Goal: Transaction & Acquisition: Purchase product/service

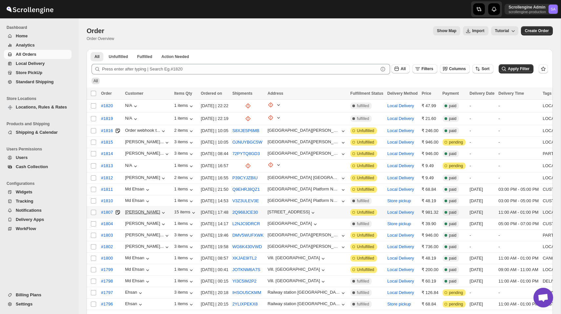
scroll to position [75, 0]
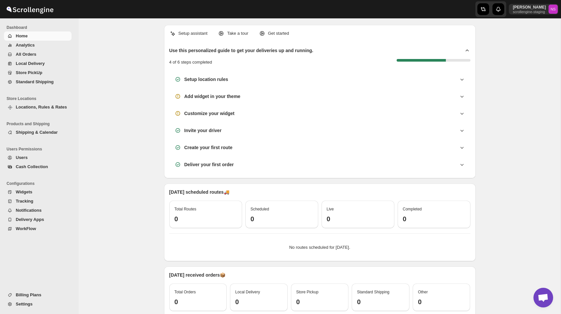
click at [31, 303] on span "Settings" at bounding box center [24, 304] width 17 height 5
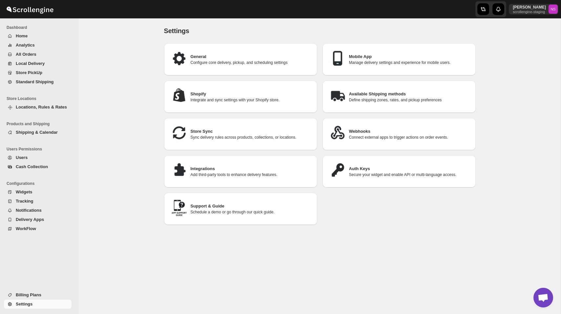
click at [223, 51] on div "General Configure core delivery, pickup, and scheduling settings" at bounding box center [240, 60] width 143 height 22
select select "a"
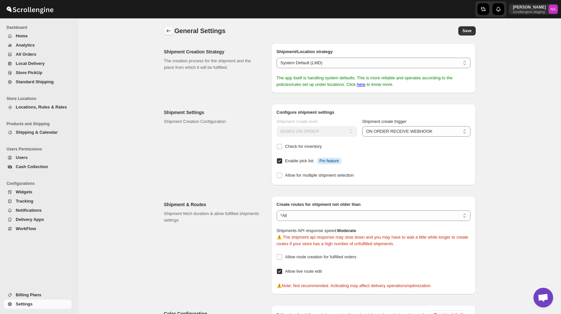
click at [168, 32] on icon "back" at bounding box center [168, 31] width 7 height 7
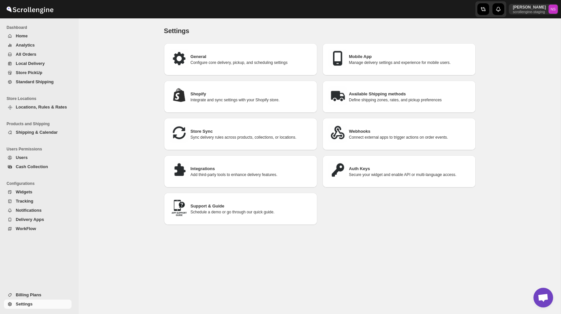
click at [373, 58] on h3 "Mobile App" at bounding box center [409, 56] width 121 height 7
select select "MEDIUM"
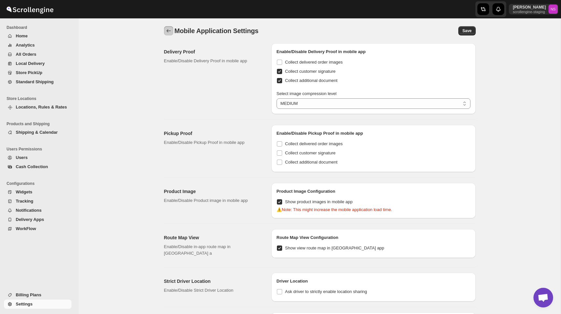
click at [166, 28] on icon "back" at bounding box center [168, 31] width 7 height 7
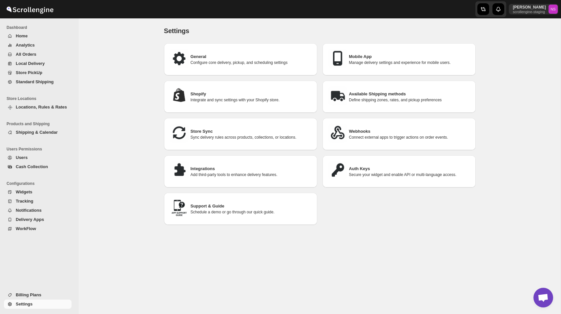
click at [228, 92] on h3 "Shopify" at bounding box center [251, 94] width 121 height 7
select select "SHIPMENT_DELIVERED"
select select "ONLY_DELIVERED_QUANTITY"
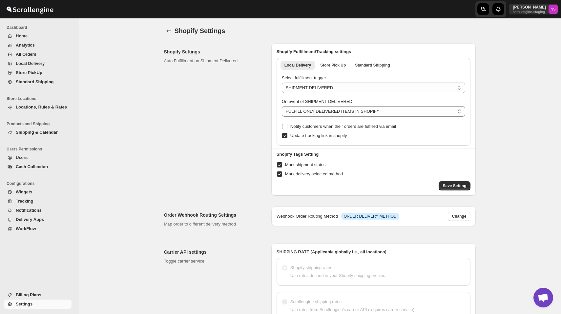
radio input "true"
radio input "false"
radio input "true"
click at [168, 31] on icon "back" at bounding box center [168, 30] width 4 height 3
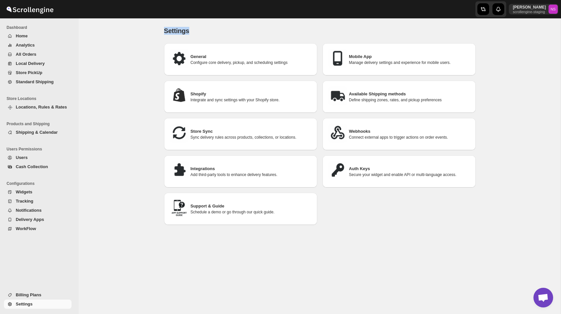
drag, startPoint x: 164, startPoint y: 31, endPoint x: 202, endPoint y: 31, distance: 38.4
click at [202, 31] on div "Settings" at bounding box center [320, 30] width 312 height 9
click at [204, 39] on div "Settings. This page is ready Settings" at bounding box center [320, 30] width 312 height 25
click at [359, 173] on p "Secure your widget and enable API or multi-language access." at bounding box center [409, 174] width 121 height 5
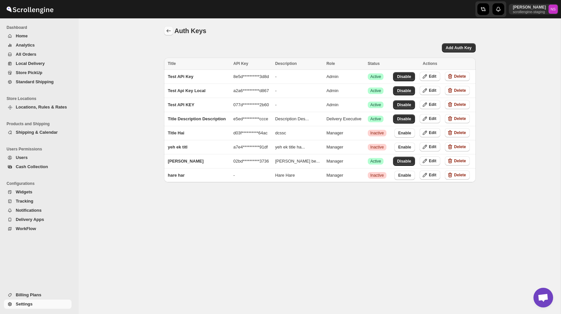
click at [168, 31] on icon "back" at bounding box center [168, 31] width 7 height 7
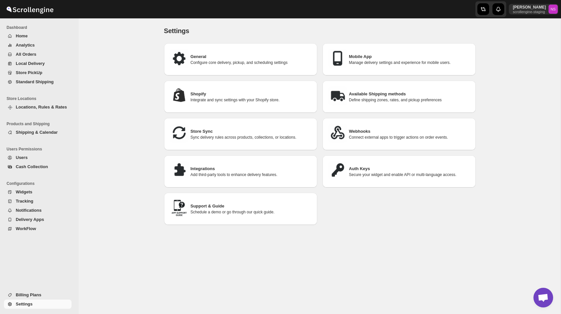
click at [210, 166] on h3 "Integrations" at bounding box center [251, 169] width 121 height 7
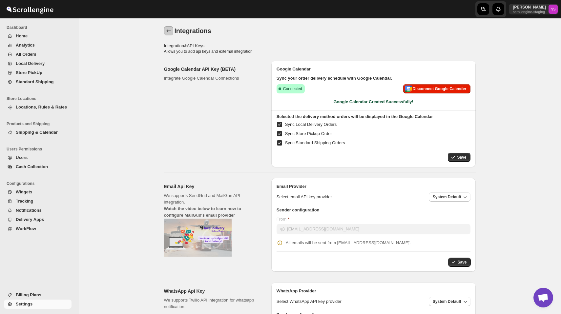
click at [165, 31] on icon "back" at bounding box center [168, 31] width 7 height 7
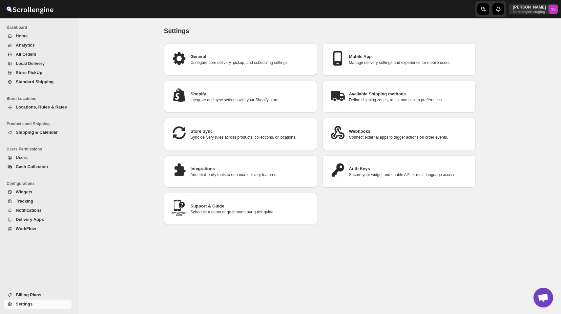
click at [204, 168] on h3 "Integrations" at bounding box center [251, 169] width 121 height 7
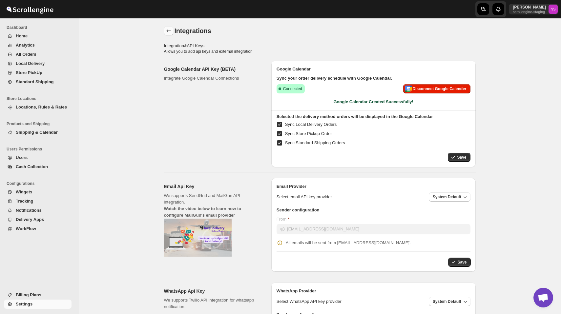
click at [166, 30] on icon "back" at bounding box center [168, 31] width 7 height 7
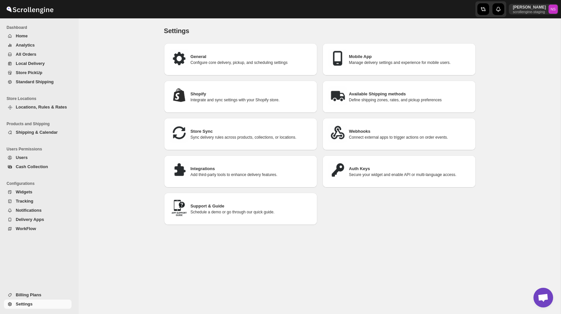
click at [29, 42] on button "Analytics" at bounding box center [38, 45] width 68 height 9
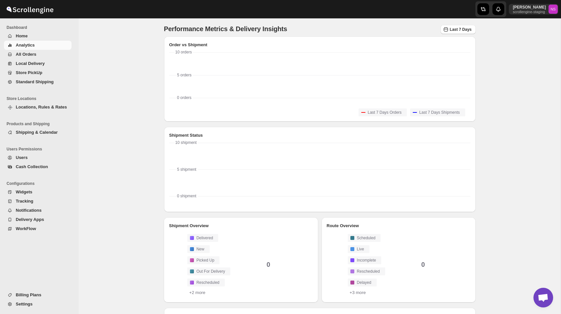
click at [23, 111] on button "Locations, Rules & Rates" at bounding box center [38, 107] width 68 height 9
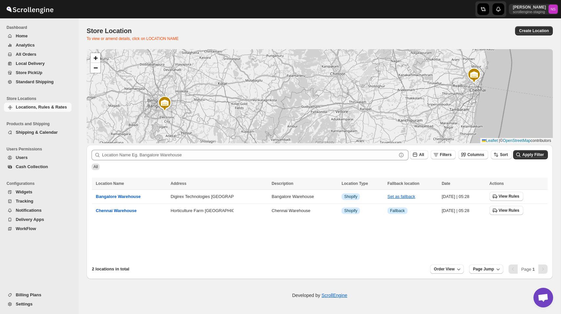
click at [22, 158] on span "Users" at bounding box center [22, 157] width 12 height 5
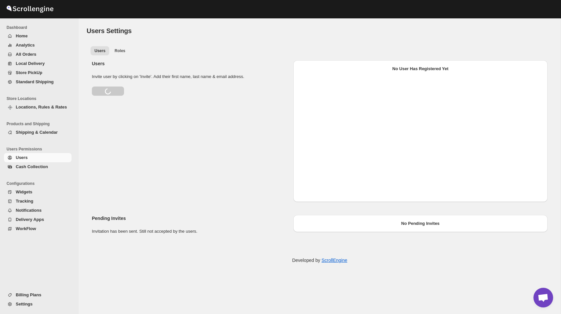
select select "6690703c4d61ba805315b3ea"
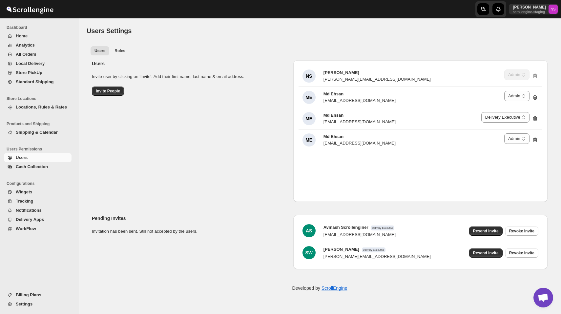
click at [52, 129] on span "Shipping & Calendar" at bounding box center [43, 132] width 54 height 7
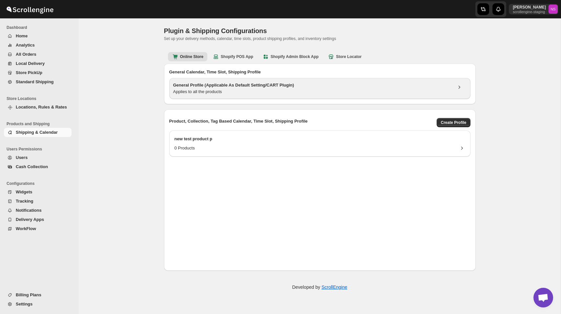
click at [192, 92] on div "Applies to all the products" at bounding box center [312, 92] width 279 height 7
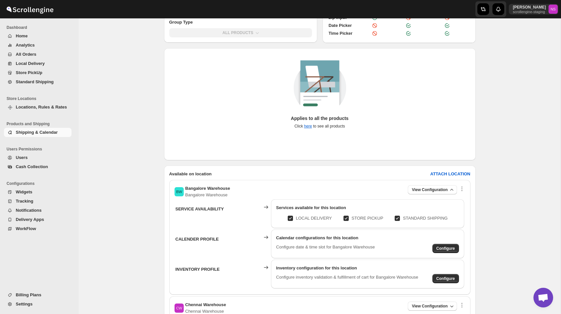
scroll to position [116, 0]
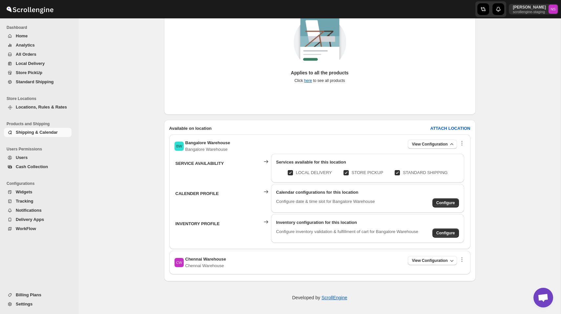
click at [45, 54] on span "All Orders" at bounding box center [43, 54] width 54 height 7
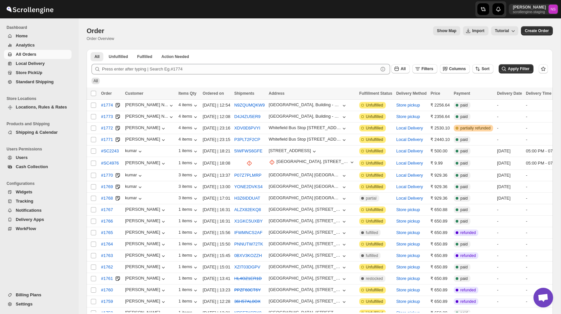
click at [33, 295] on span "Billing Plans" at bounding box center [29, 295] width 26 height 5
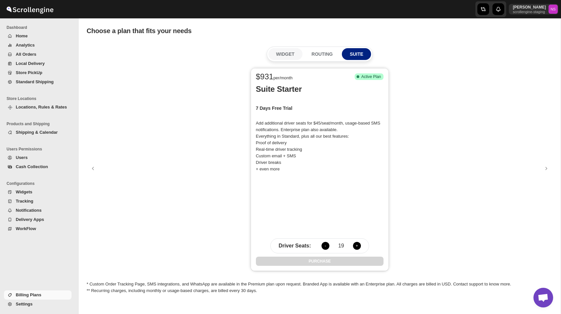
click at [279, 55] on p "WIDGET" at bounding box center [285, 54] width 18 height 7
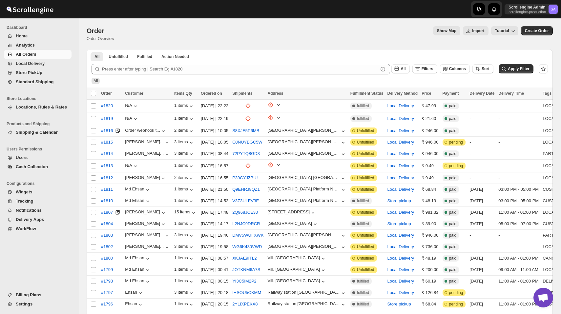
click at [30, 297] on span "Billing Plans" at bounding box center [29, 295] width 26 height 5
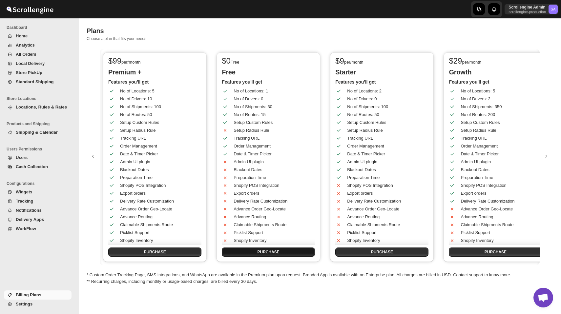
click at [277, 249] on button "PURCHASE" at bounding box center [268, 252] width 93 height 9
click at [283, 255] on button "PURCHASE" at bounding box center [268, 252] width 93 height 9
click at [279, 253] on button "PURCHASE" at bounding box center [268, 252] width 93 height 9
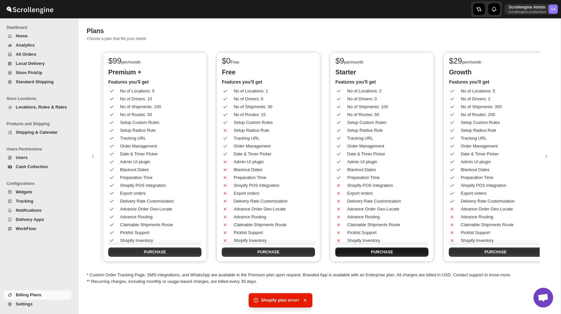
click at [390, 253] on span "PURCHASE" at bounding box center [382, 252] width 22 height 5
click at [277, 253] on span "PURCHASE" at bounding box center [268, 252] width 22 height 5
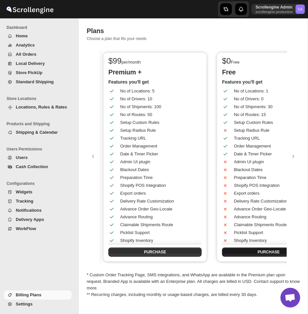
click at [244, 253] on button "PURCHASE" at bounding box center [268, 252] width 93 height 9
click at [243, 74] on p "Free" at bounding box center [268, 72] width 93 height 8
click at [40, 212] on span "Notifications" at bounding box center [29, 210] width 26 height 5
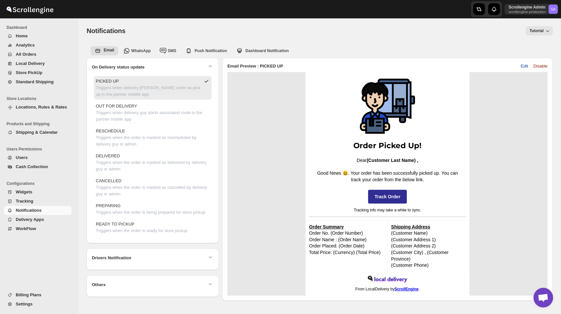
click at [523, 65] on span "Edit" at bounding box center [524, 66] width 7 height 7
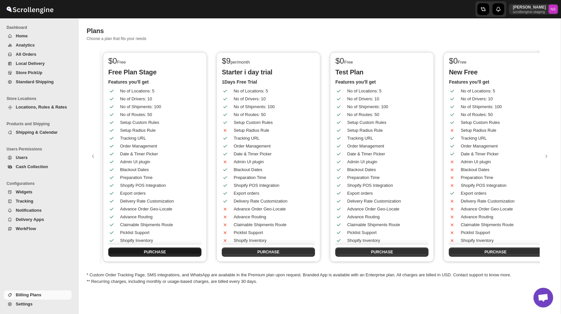
click at [175, 253] on button "PURCHASE" at bounding box center [154, 252] width 93 height 9
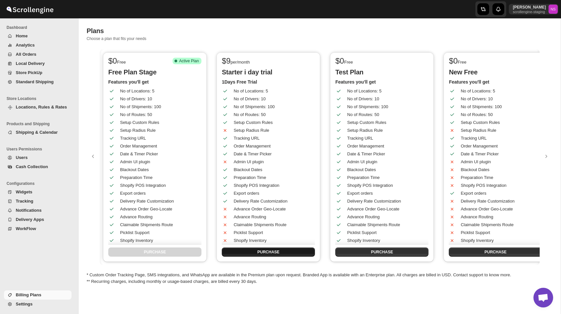
click at [279, 253] on button "PURCHASE" at bounding box center [268, 252] width 93 height 9
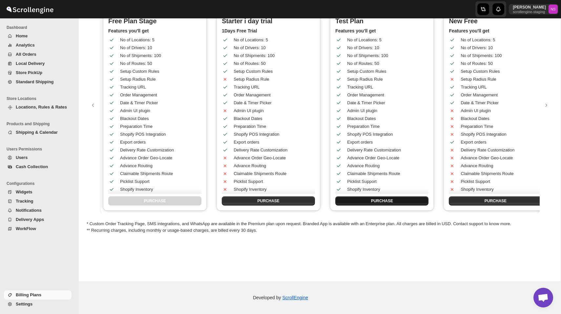
click at [396, 201] on button "PURCHASE" at bounding box center [381, 200] width 93 height 9
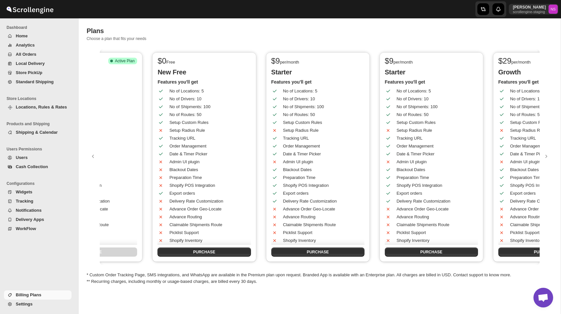
scroll to position [0, 293]
click at [211, 253] on span "PURCHASE" at bounding box center [203, 252] width 22 height 5
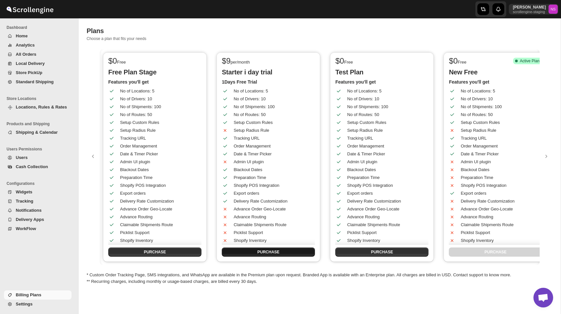
click at [270, 248] on button "PURCHASE" at bounding box center [268, 252] width 93 height 9
click at [275, 254] on span "PURCHASE" at bounding box center [268, 252] width 22 height 5
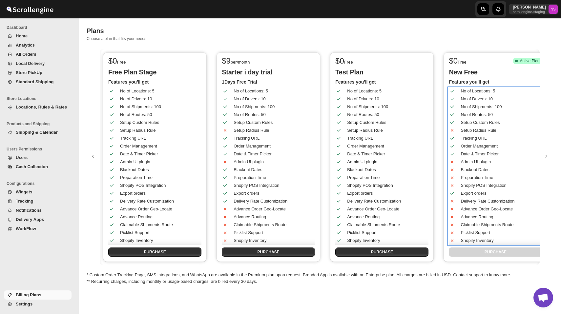
click at [460, 89] on div "No of Locations: 5" at bounding box center [490, 89] width 95 height 12
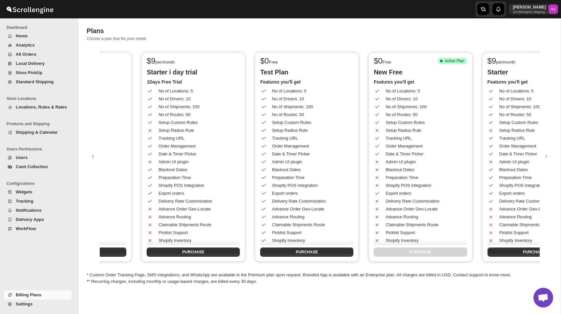
scroll to position [0, 69]
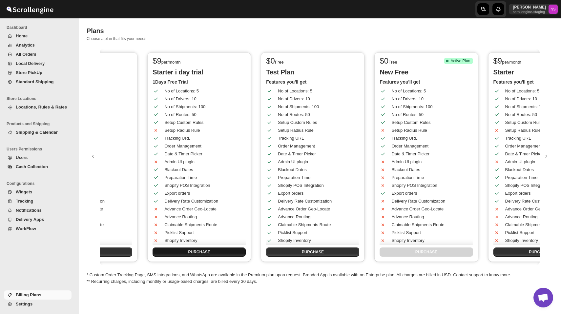
click at [207, 250] on span "PURCHASE" at bounding box center [199, 252] width 22 height 5
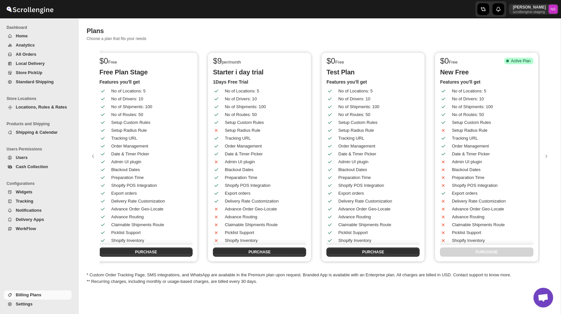
scroll to position [0, 0]
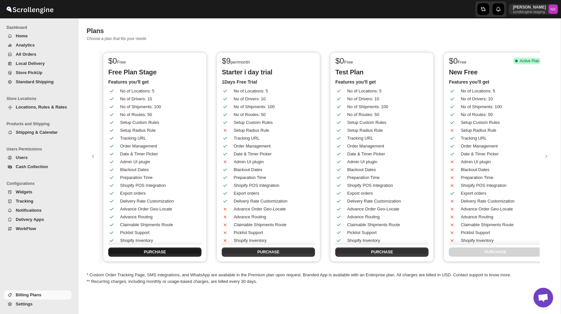
click at [163, 249] on button "PURCHASE" at bounding box center [154, 252] width 93 height 9
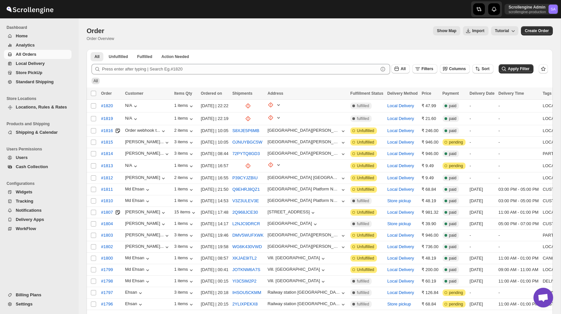
click at [38, 305] on span "Settings" at bounding box center [43, 304] width 54 height 7
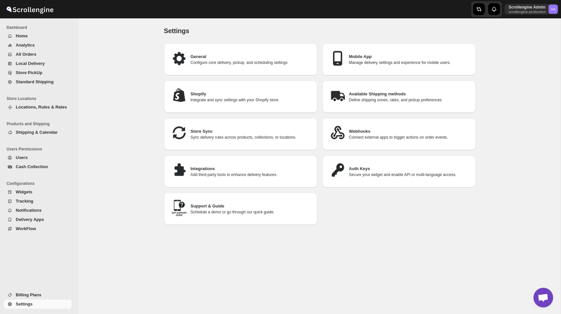
click at [31, 37] on span "Home" at bounding box center [43, 36] width 54 height 7
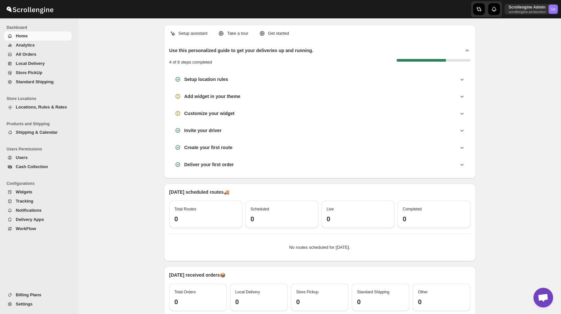
click at [39, 71] on span "Store PickUp" at bounding box center [29, 72] width 27 height 5
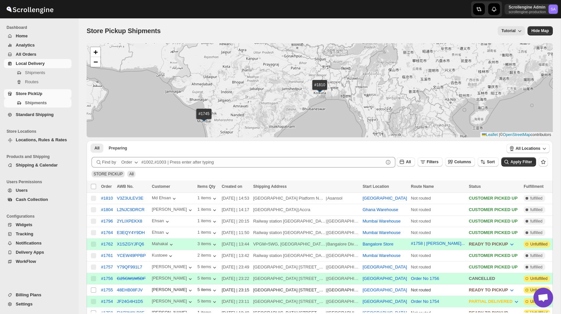
click at [38, 64] on span "Local Delivery" at bounding box center [30, 63] width 29 height 5
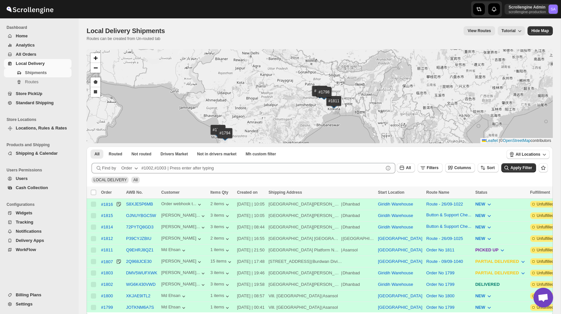
click at [32, 296] on span "Billing Plans" at bounding box center [29, 295] width 26 height 5
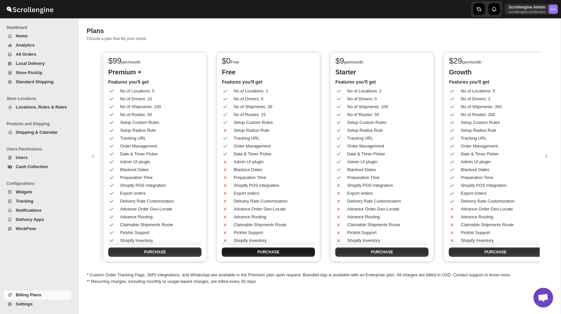
click at [263, 252] on span "PURCHASE" at bounding box center [268, 252] width 22 height 5
click at [393, 34] on div "Plans" at bounding box center [320, 30] width 466 height 9
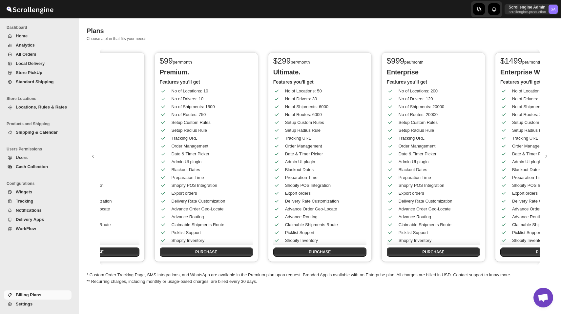
scroll to position [0, 465]
